Goal: Find specific page/section: Find specific page/section

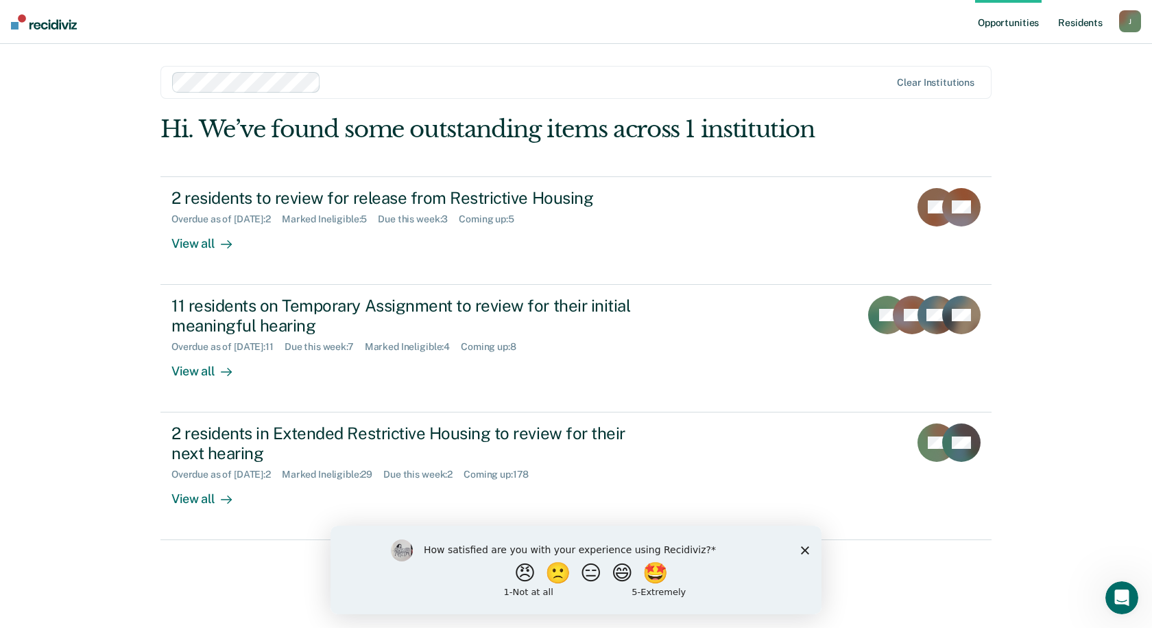
click at [1069, 25] on link "Resident s" at bounding box center [1081, 22] width 50 height 44
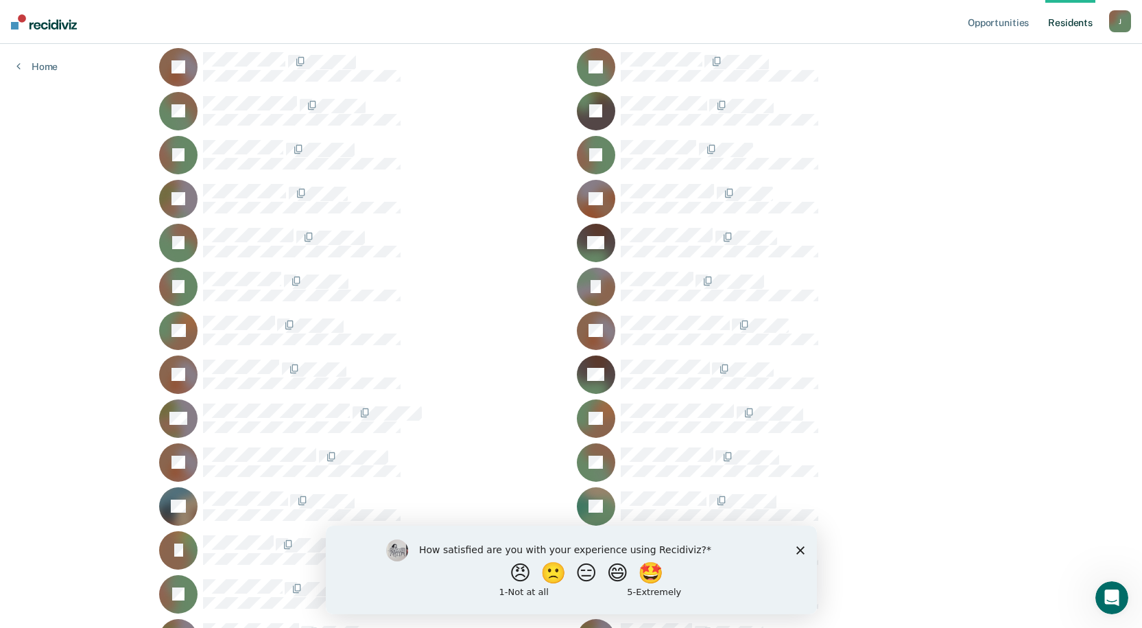
scroll to position [8985, 0]
